Goal: Task Accomplishment & Management: Use online tool/utility

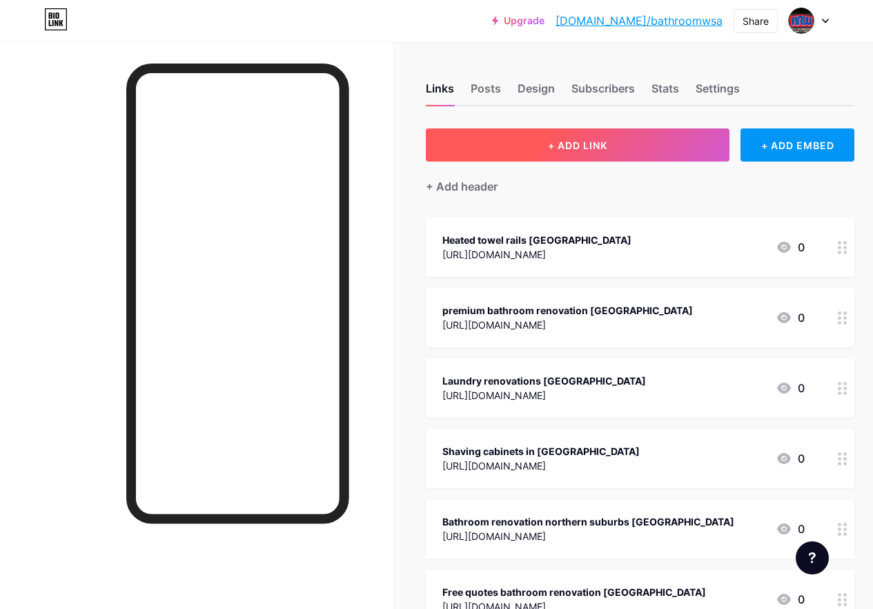
click at [580, 146] on span "+ ADD LINK" at bounding box center [577, 145] width 59 height 12
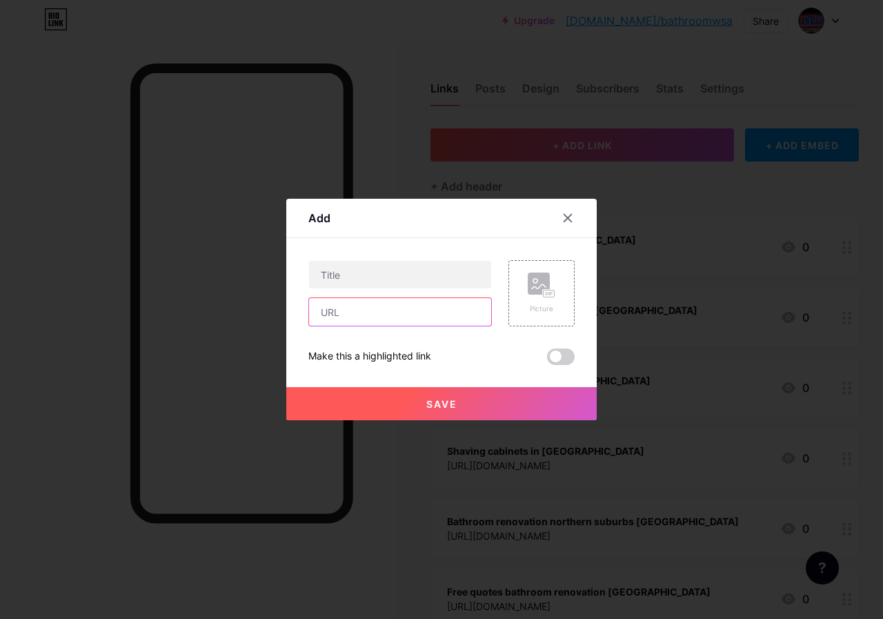
click at [372, 311] on input "text" at bounding box center [400, 312] width 182 height 28
paste input "[URL][DOMAIN_NAME]"
type input "[URL][DOMAIN_NAME]"
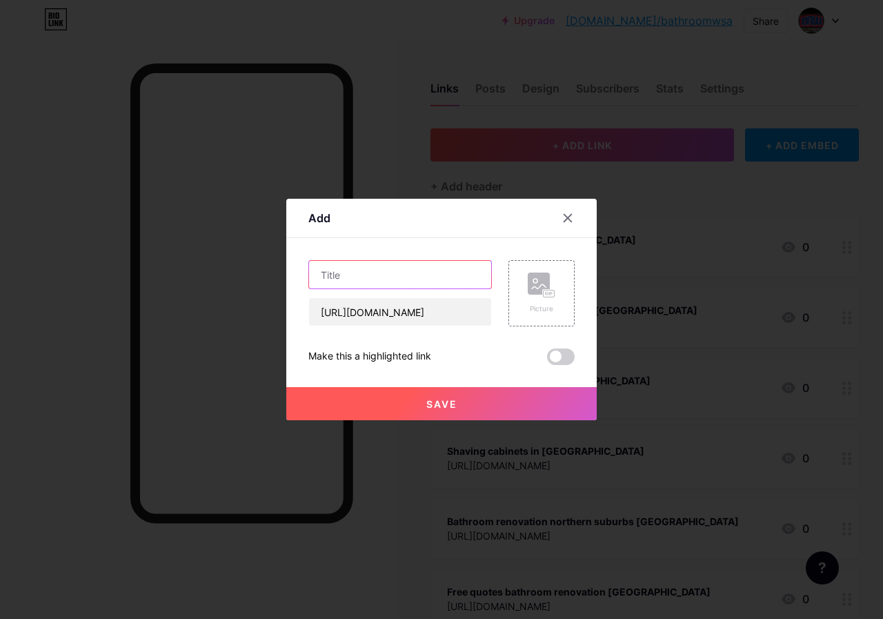
scroll to position [0, 0]
click at [348, 273] on input "text" at bounding box center [400, 275] width 182 height 28
paste input "Unique bathroom design ideas [GEOGRAPHIC_DATA]"
type input "Unique bathroom design ideas [GEOGRAPHIC_DATA]"
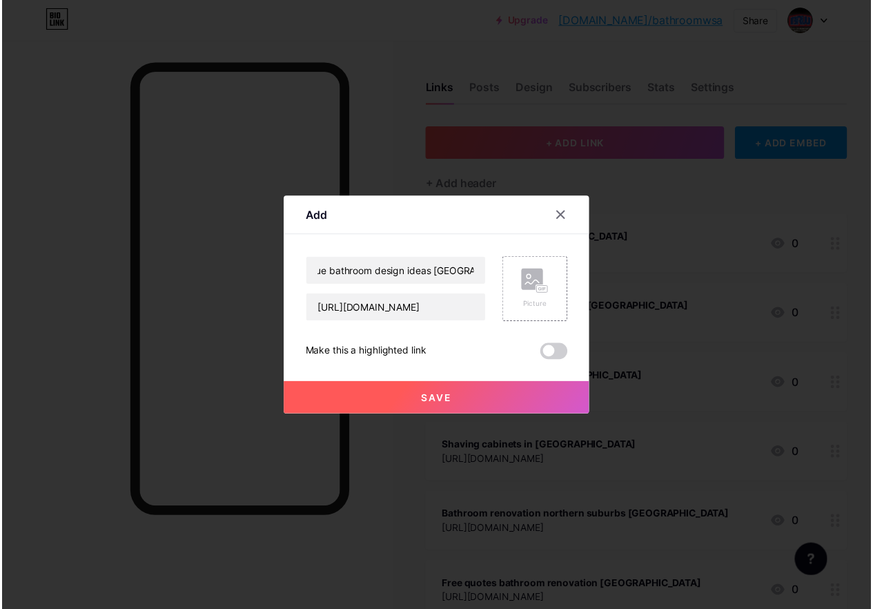
scroll to position [0, 0]
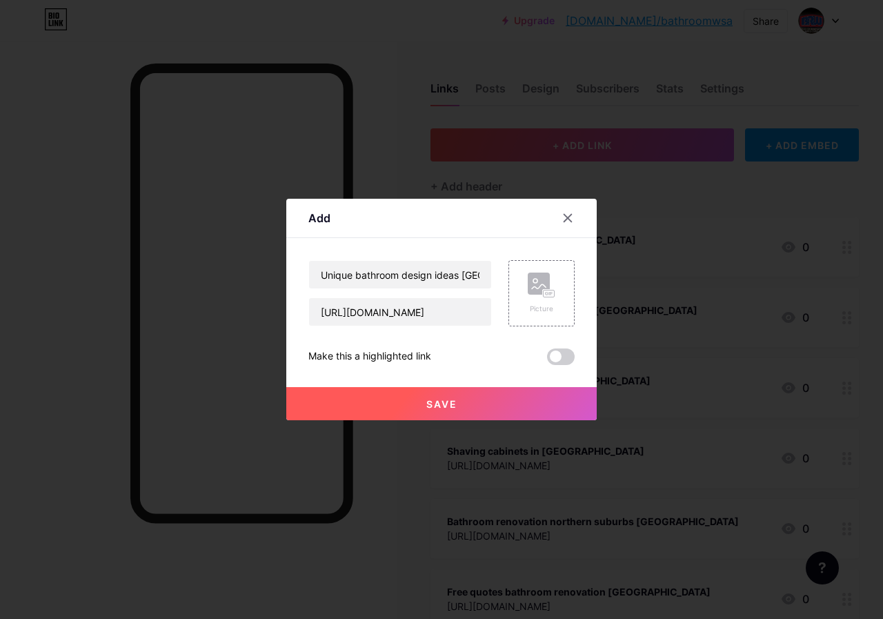
click at [468, 395] on button "Save" at bounding box center [441, 403] width 310 height 33
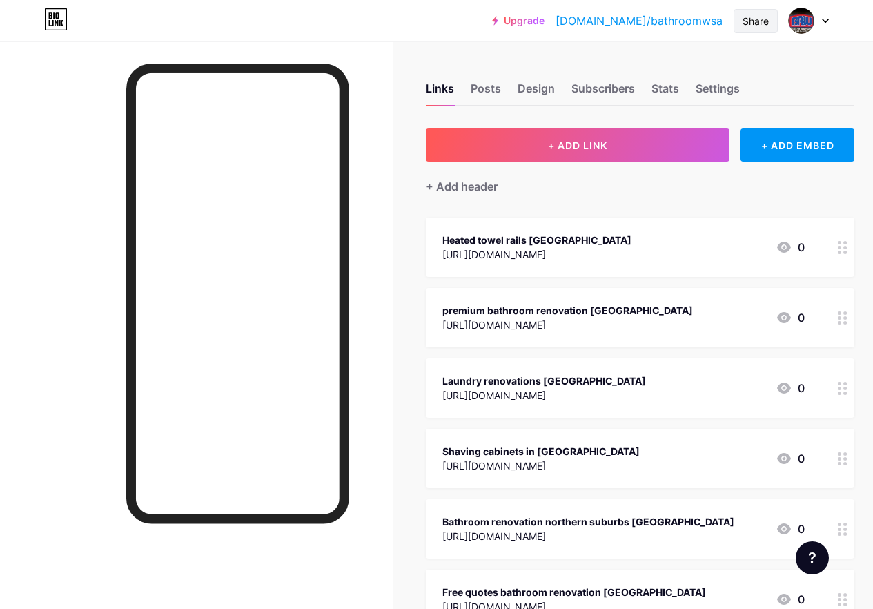
click at [749, 23] on div "Share" at bounding box center [755, 21] width 26 height 14
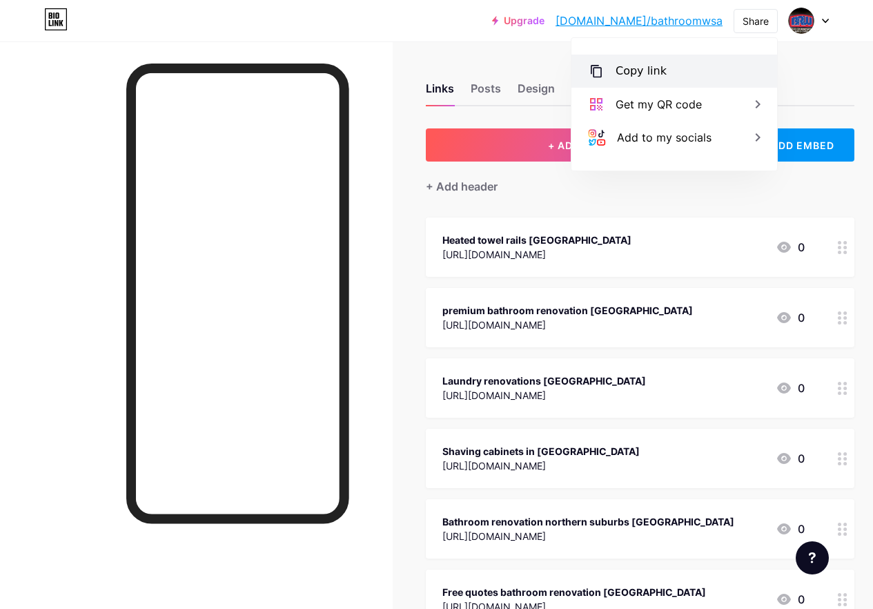
click at [621, 77] on div "Copy link" at bounding box center [640, 71] width 51 height 17
